Goal: Task Accomplishment & Management: Complete application form

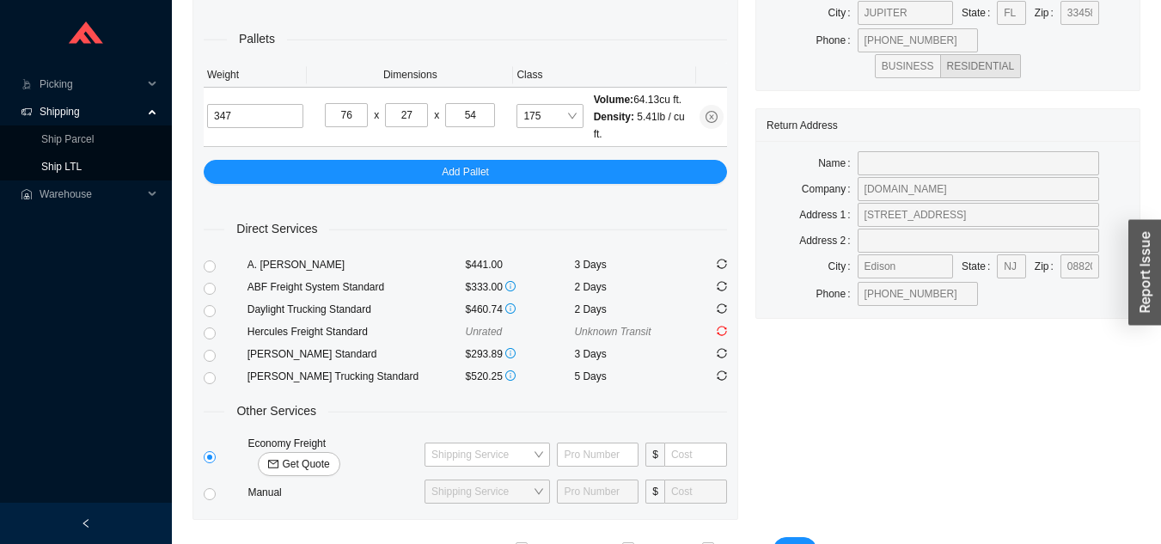
click at [82, 173] on link "Ship LTL" at bounding box center [61, 167] width 40 height 12
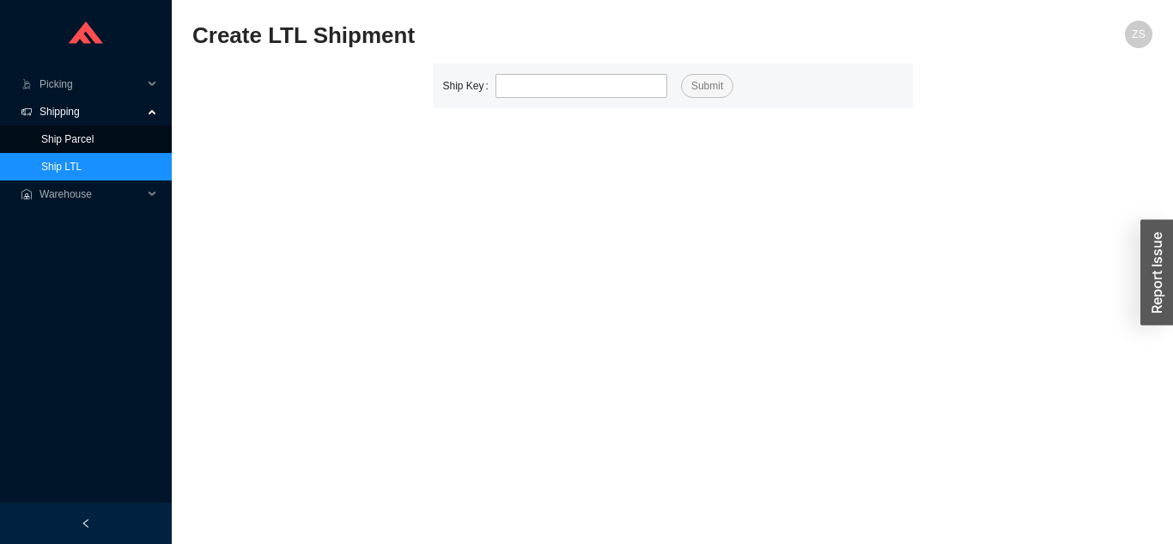
click at [94, 137] on link "Ship Parcel" at bounding box center [67, 139] width 52 height 12
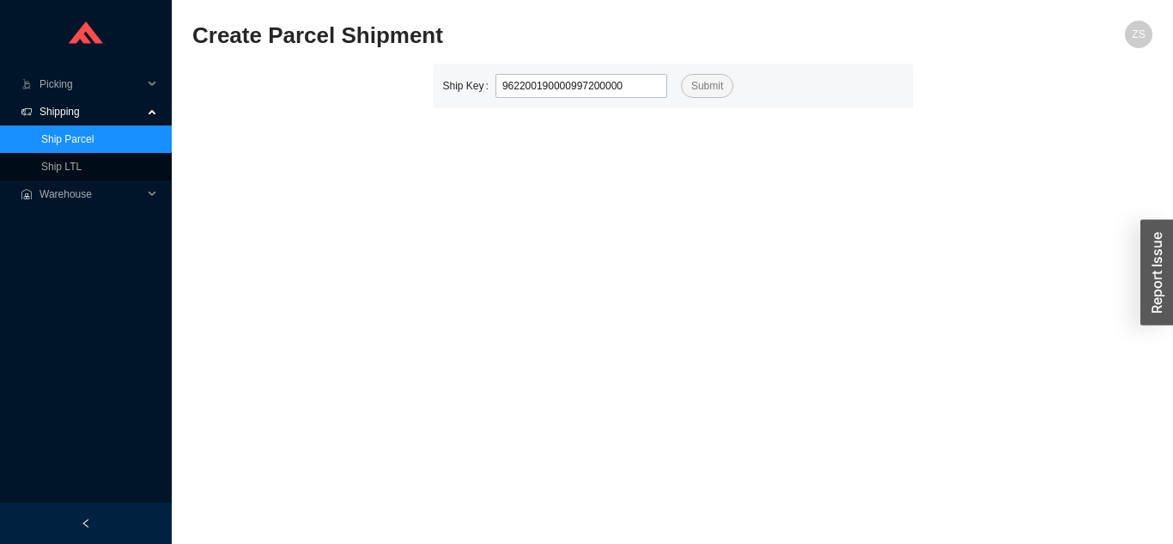
click at [681, 74] on button "Submit" at bounding box center [707, 86] width 52 height 24
type input "9"
type input "2206408"
click at [701, 85] on span "Submit" at bounding box center [708, 85] width 32 height 17
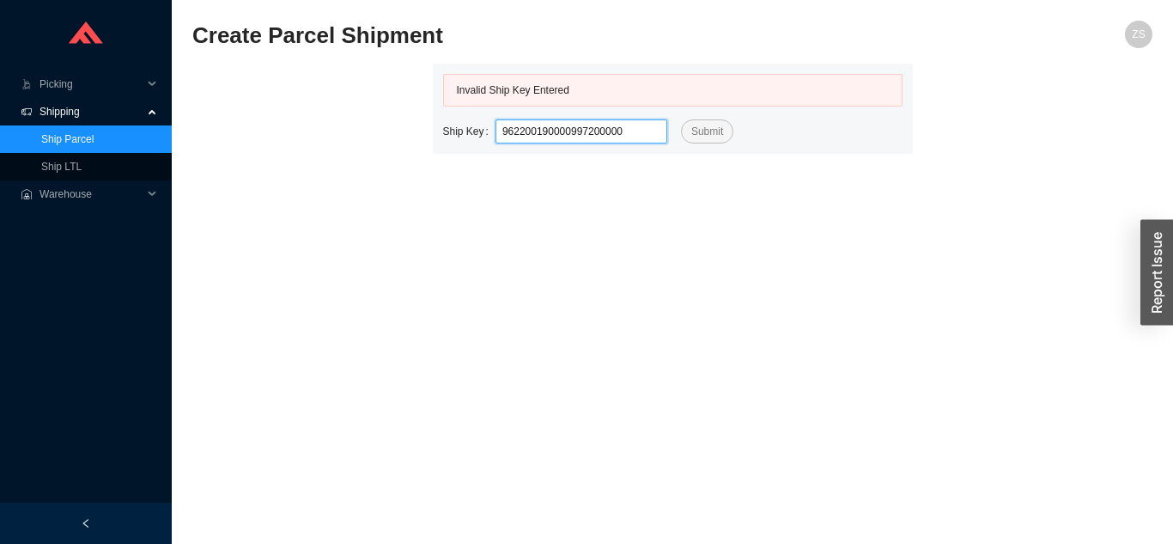
click at [681, 119] on button "Submit" at bounding box center [707, 131] width 52 height 24
type input "9622001"
click at [681, 119] on button "Submit" at bounding box center [707, 131] width 52 height 24
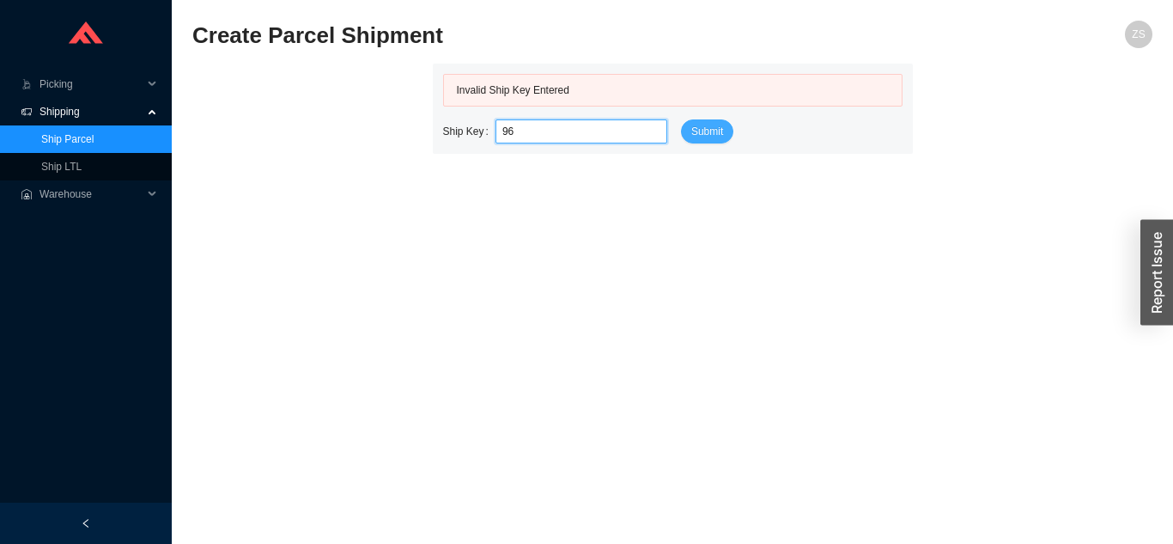
type input "9"
